Goal: Transaction & Acquisition: Purchase product/service

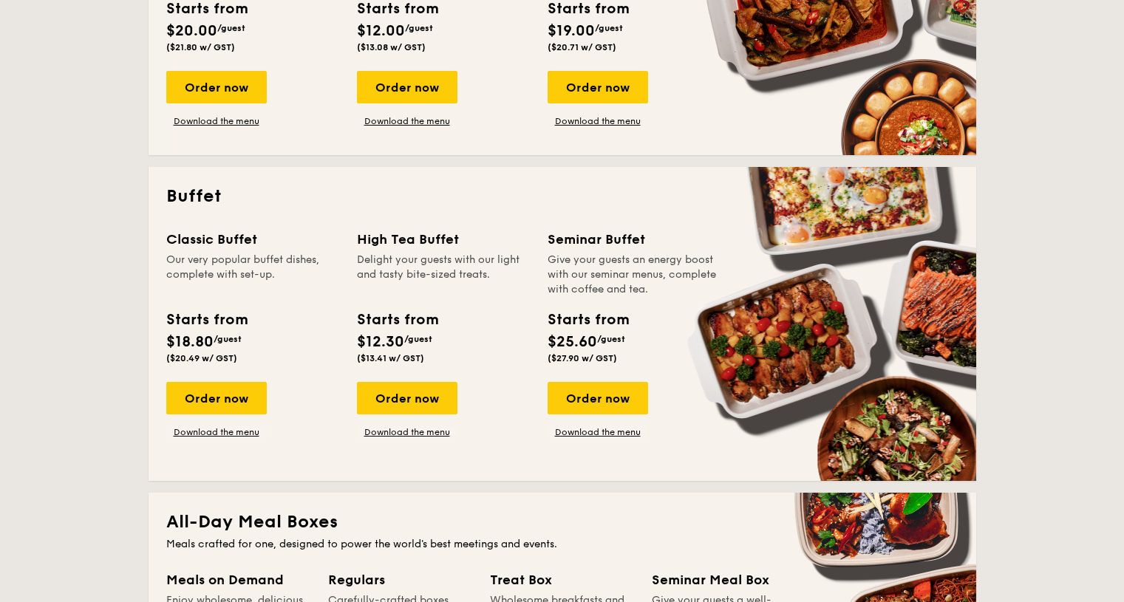
scroll to position [517, 0]
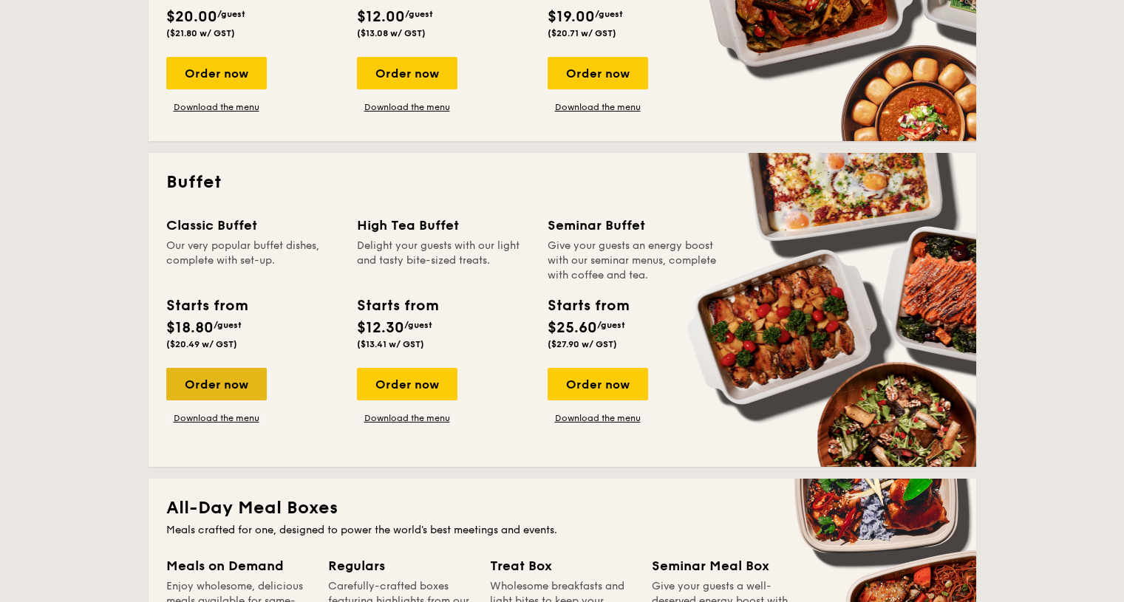
click at [211, 386] on div "Order now" at bounding box center [216, 384] width 101 height 33
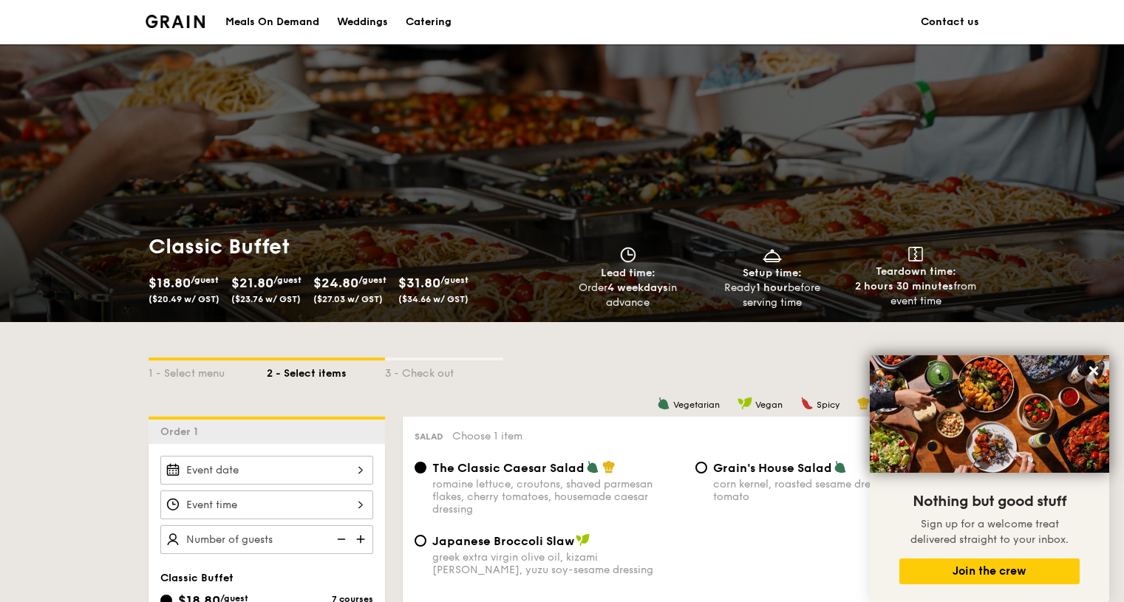
scroll to position [370, 0]
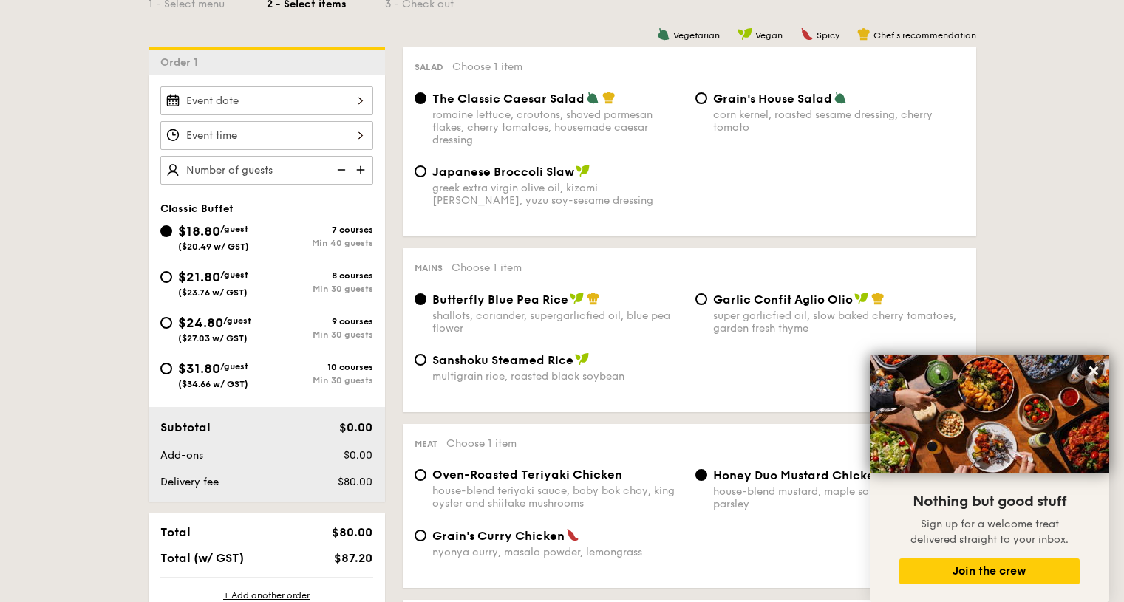
click at [174, 277] on div "$21.80 /guest ($23.76 w/ GST)" at bounding box center [213, 282] width 106 height 31
click at [172, 277] on input "$21.80 /guest ($23.76 w/ GST) 8 courses Min 30 guests" at bounding box center [166, 277] width 12 height 12
radio input "true"
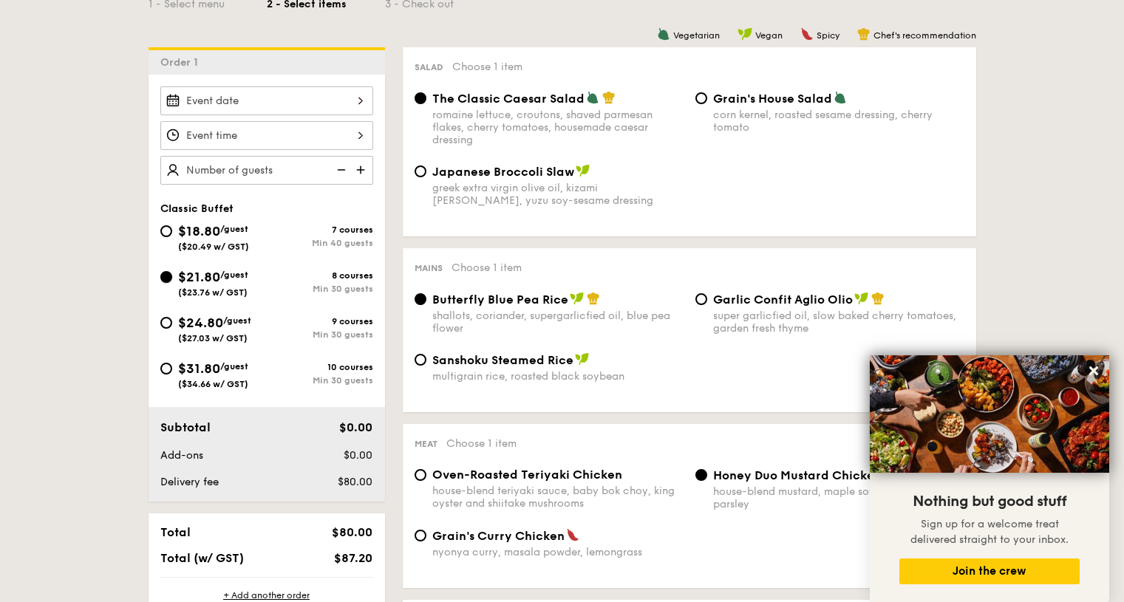
radio input "true"
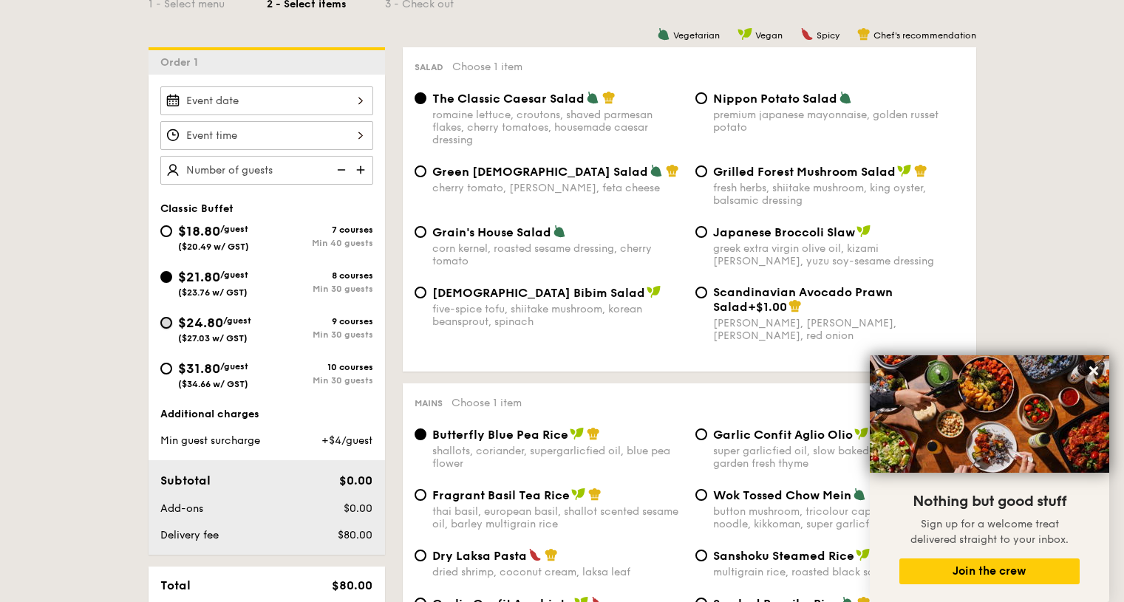
click at [170, 319] on input "$24.80 /guest ($27.03 w/ GST) 9 courses Min 30 guests" at bounding box center [166, 323] width 12 height 12
radio input "true"
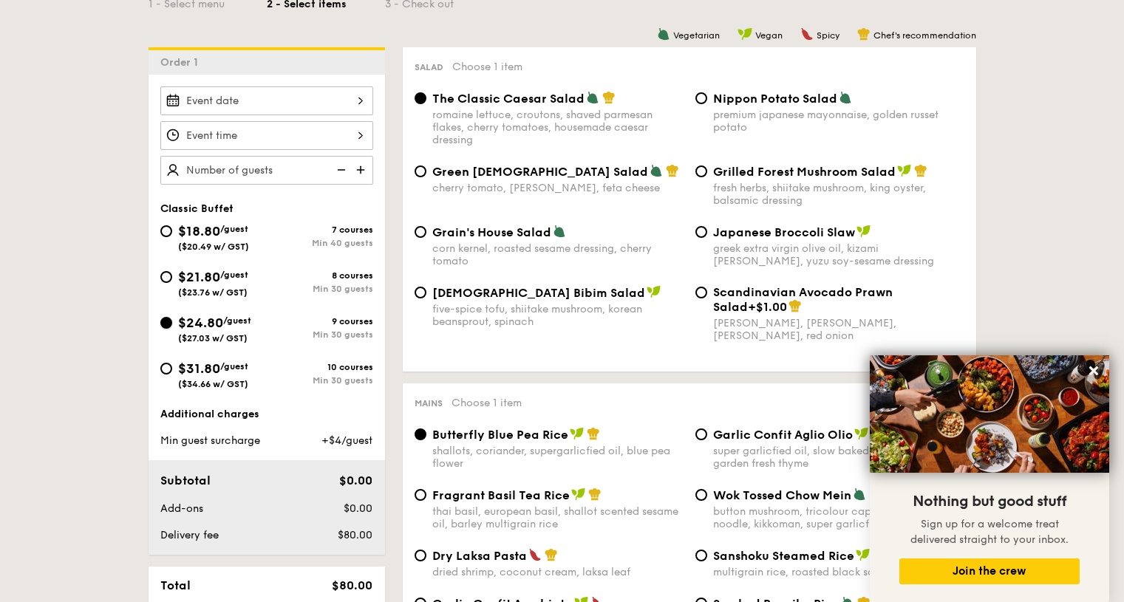
radio input "true"
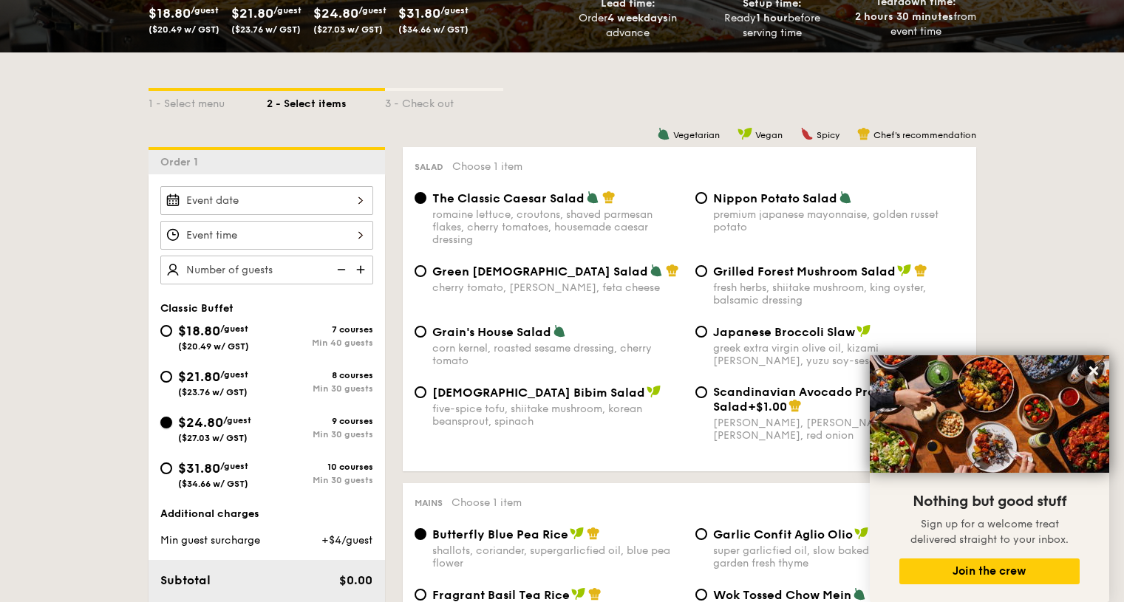
scroll to position [444, 0]
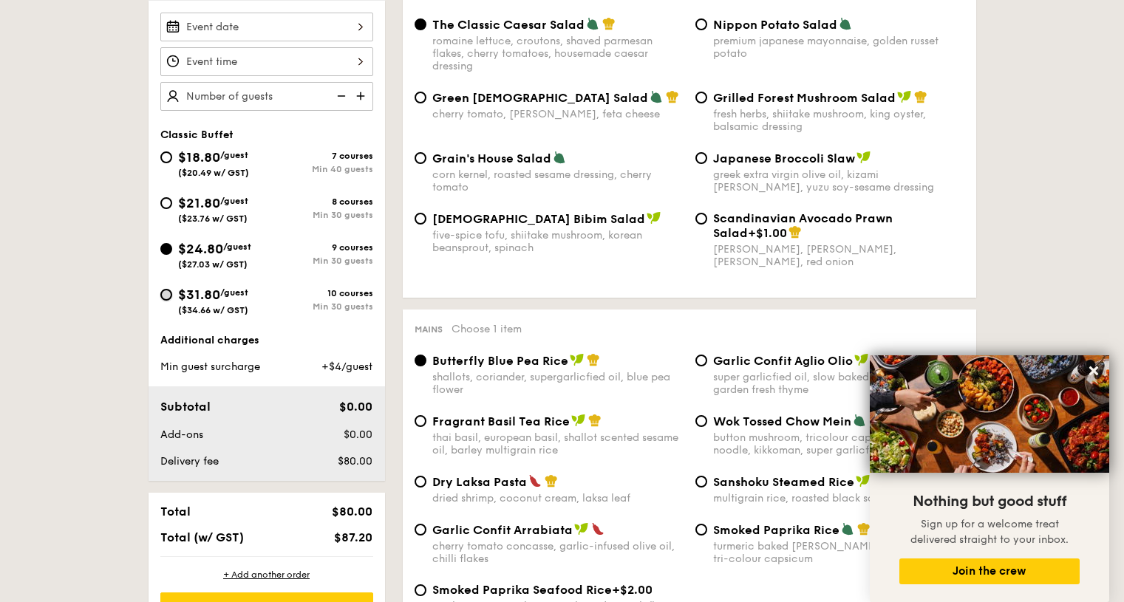
click at [170, 297] on input "$31.80 /guest ($34.66 w/ GST) 10 courses Min 30 guests" at bounding box center [166, 295] width 12 height 12
radio input "true"
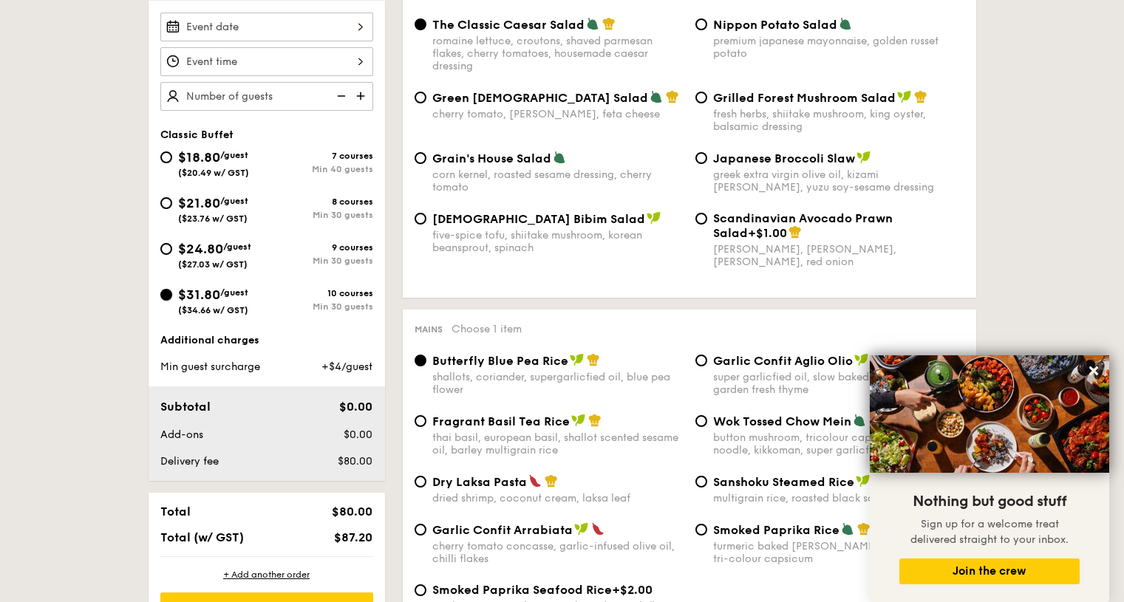
radio input "true"
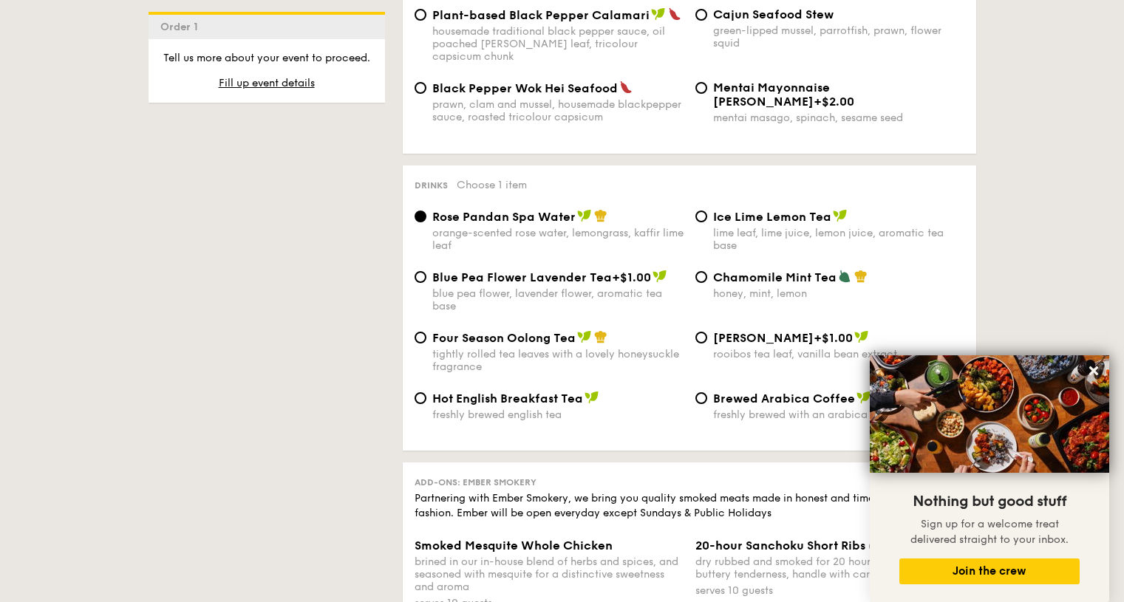
scroll to position [3474, 0]
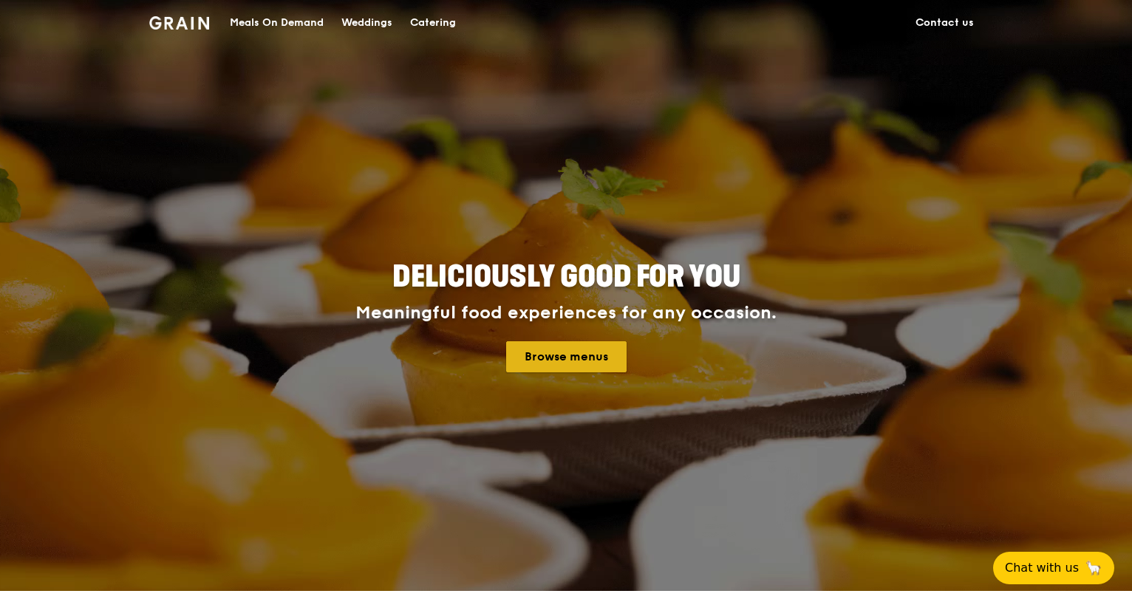
click at [571, 353] on link "Browse menus" at bounding box center [566, 357] width 120 height 31
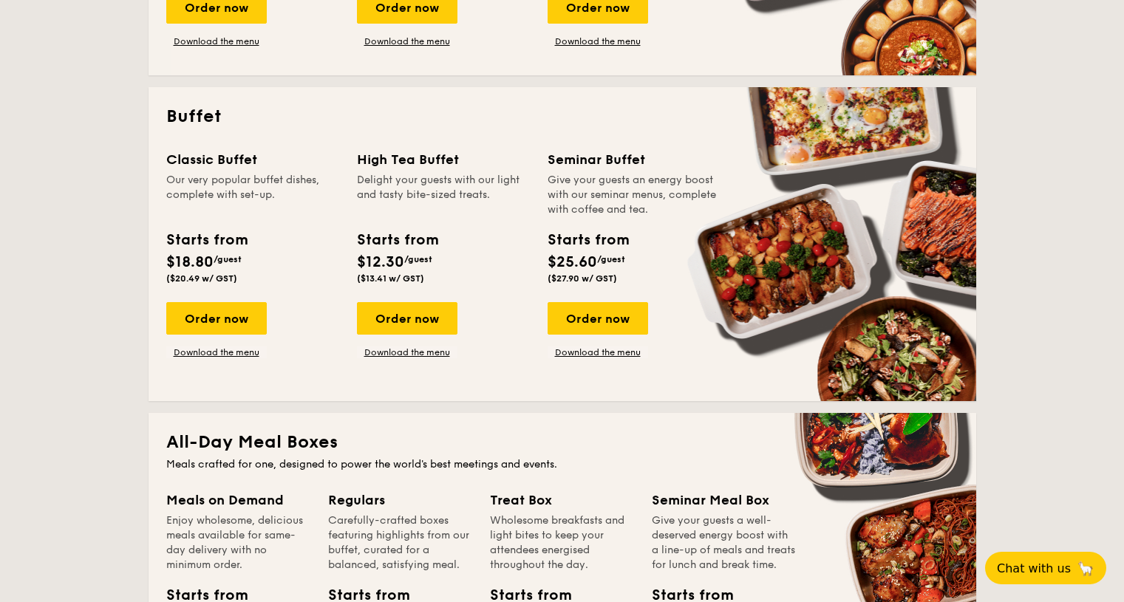
scroll to position [591, 0]
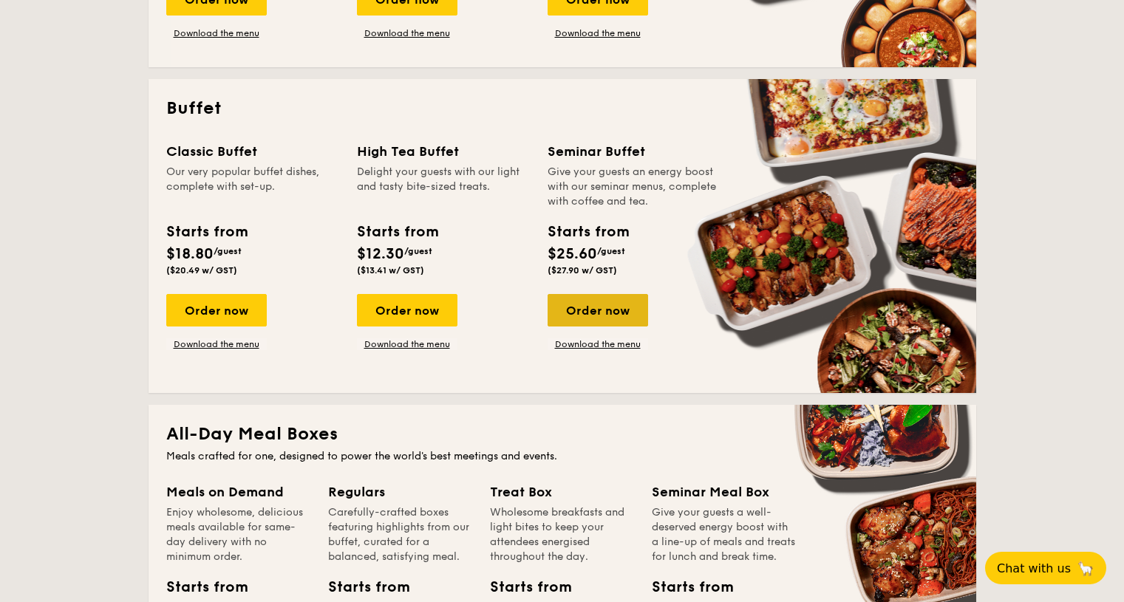
click at [606, 314] on div "Order now" at bounding box center [598, 310] width 101 height 33
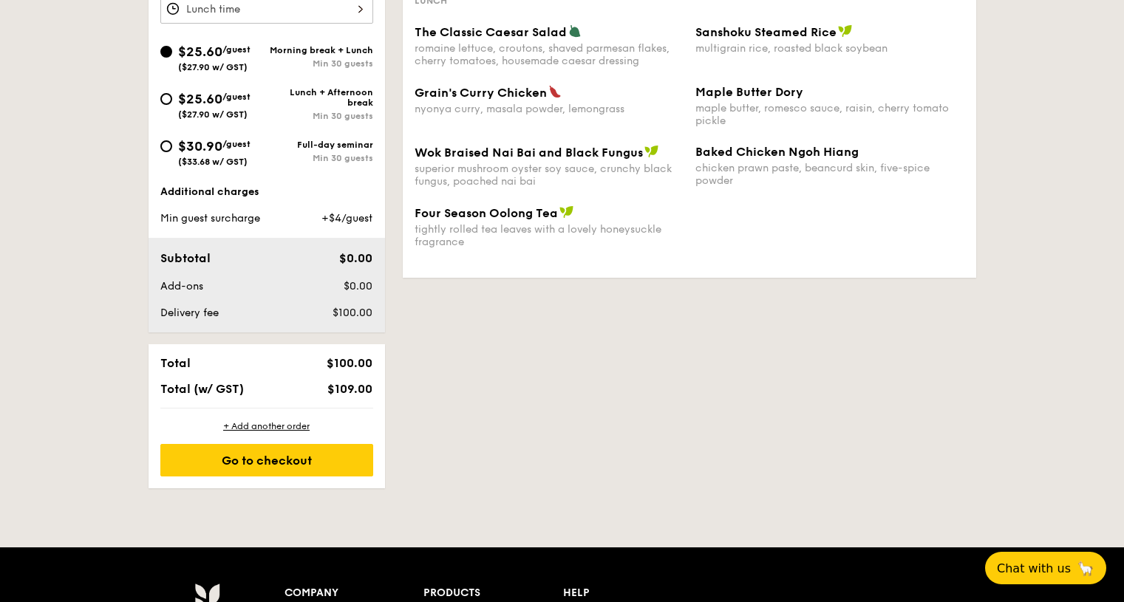
scroll to position [222, 0]
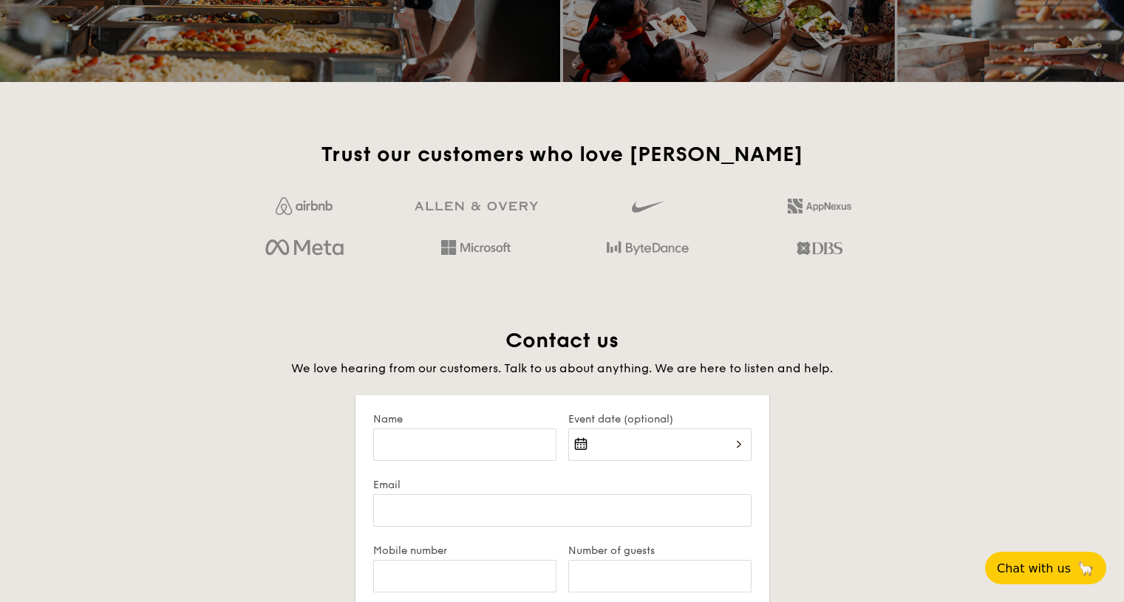
scroll to position [2429, 0]
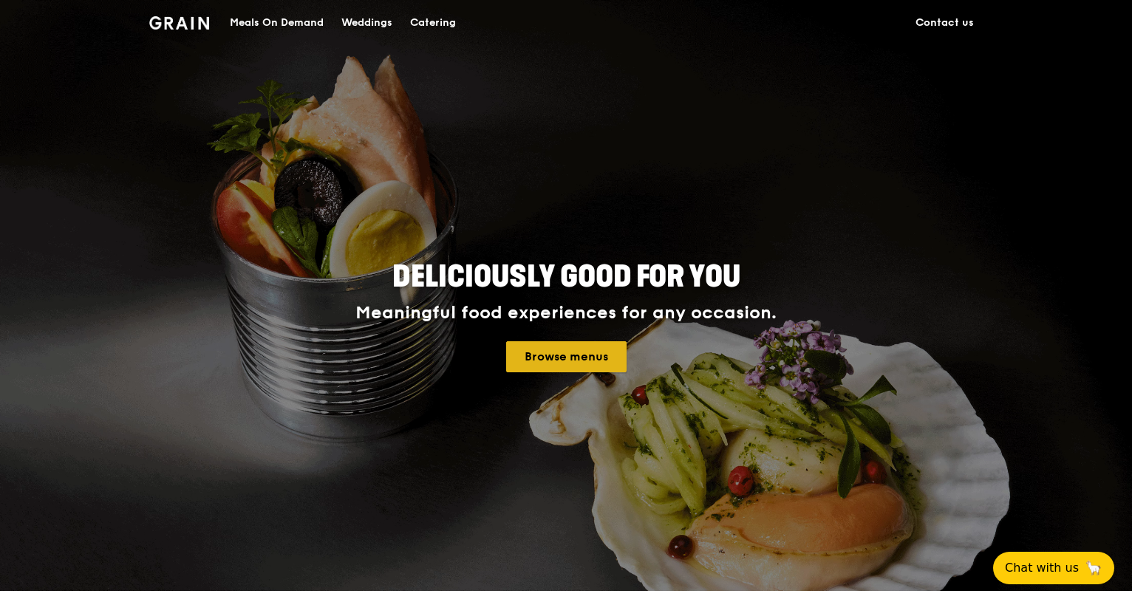
click at [562, 363] on link "Browse menus" at bounding box center [566, 357] width 120 height 31
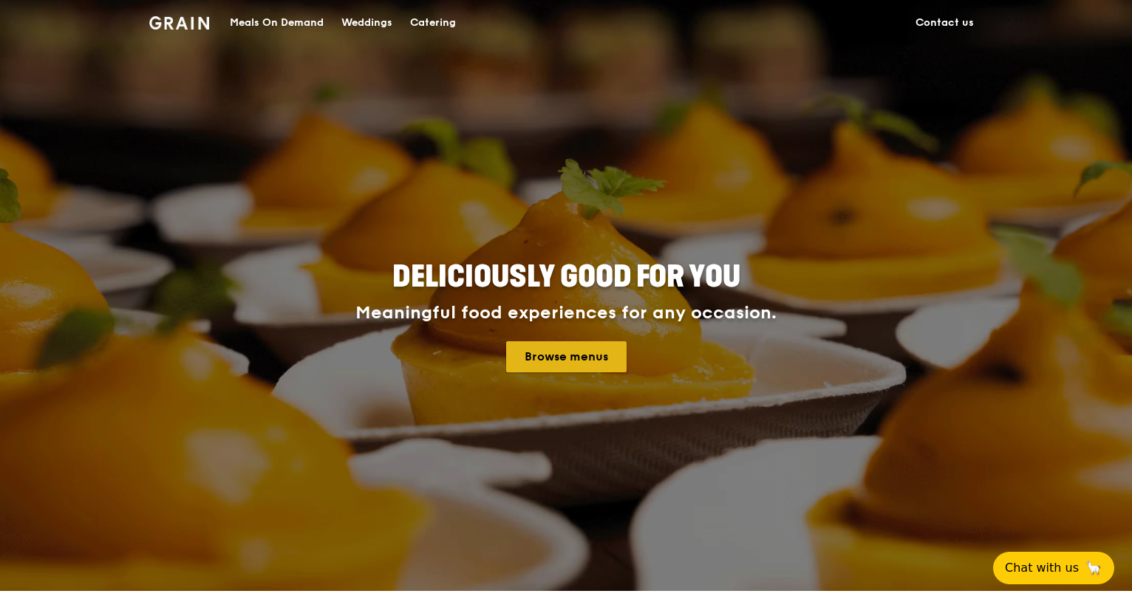
click at [562, 363] on link "Browse menus" at bounding box center [566, 357] width 120 height 31
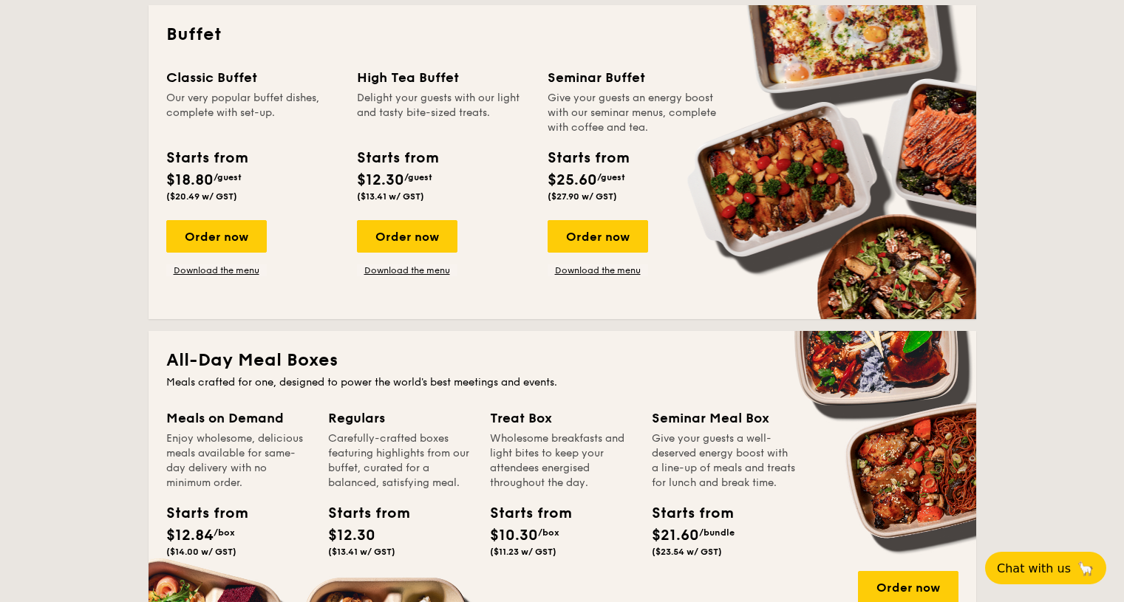
scroll to position [296, 0]
